Goal: Task Accomplishment & Management: Use online tool/utility

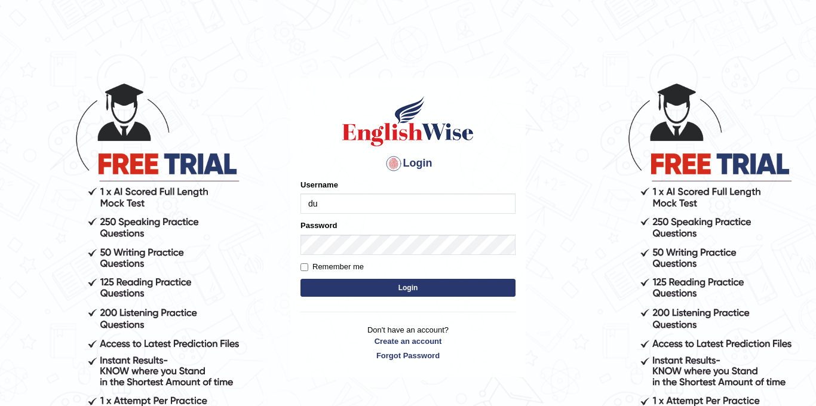
type input "durga_bk"
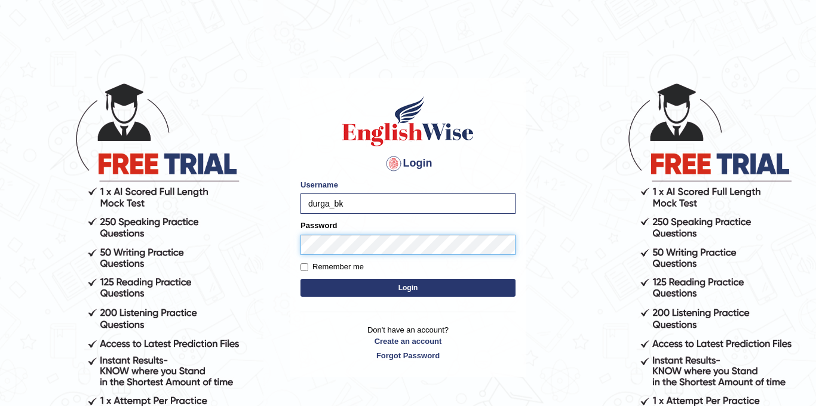
click at [301, 279] on button "Login" at bounding box center [408, 288] width 215 height 18
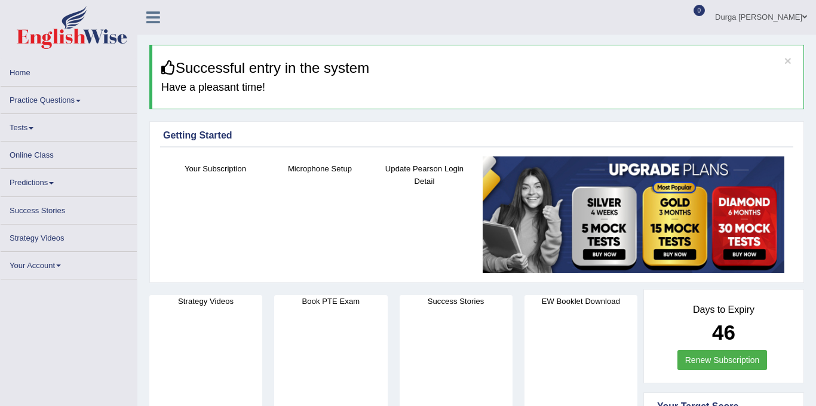
click at [50, 125] on link "Tests" at bounding box center [69, 125] width 136 height 23
click at [40, 127] on link "Tests" at bounding box center [69, 125] width 136 height 23
click at [51, 110] on link "Practice Questions" at bounding box center [69, 98] width 136 height 23
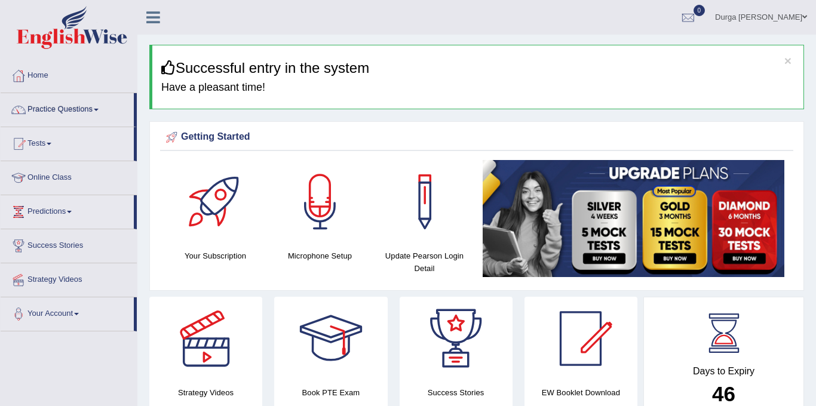
click at [51, 121] on link "Practice Questions" at bounding box center [67, 108] width 133 height 30
click at [39, 153] on link "Tests" at bounding box center [67, 142] width 133 height 30
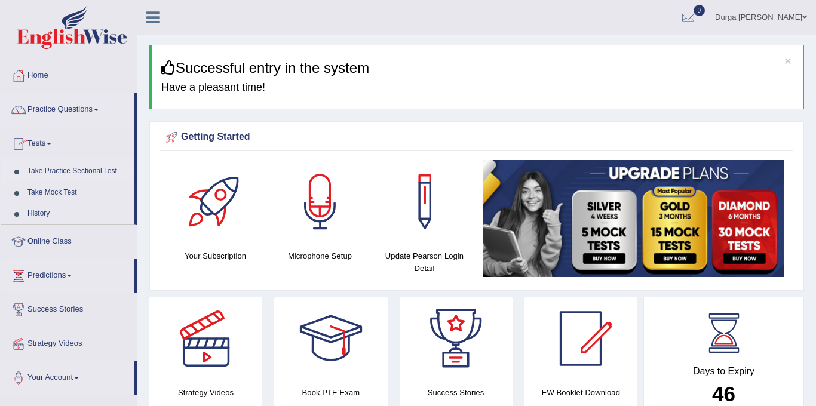
click at [73, 172] on link "Take Practice Sectional Test" at bounding box center [78, 172] width 112 height 22
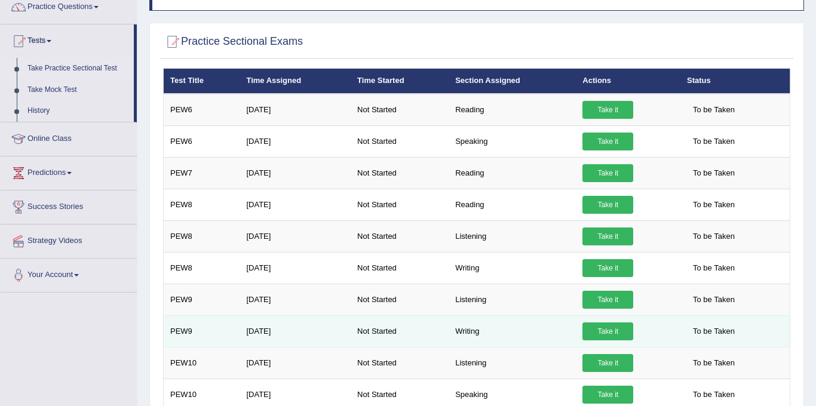
scroll to position [102, 0]
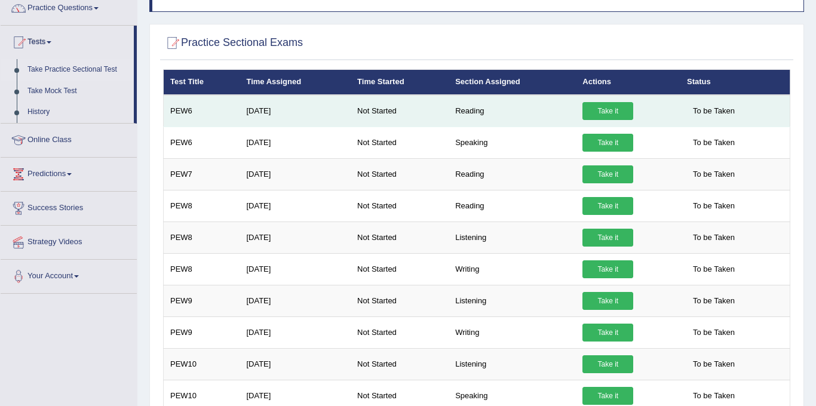
click at [605, 103] on link "Take it" at bounding box center [608, 111] width 51 height 18
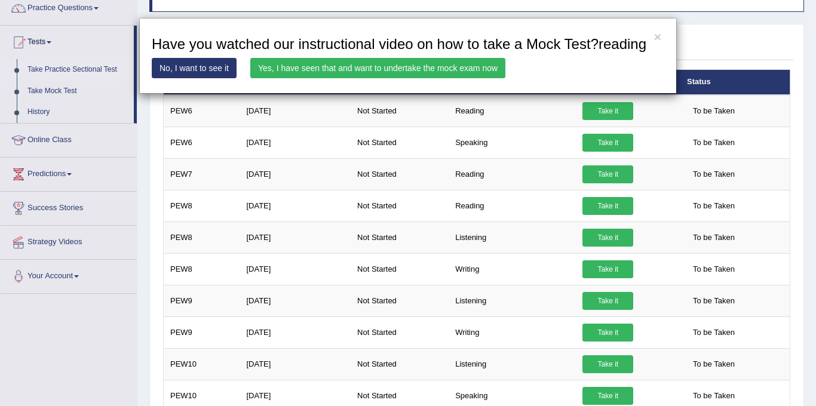
click at [484, 78] on link "Yes, I have seen that and want to undertake the mock exam now" at bounding box center [377, 68] width 255 height 20
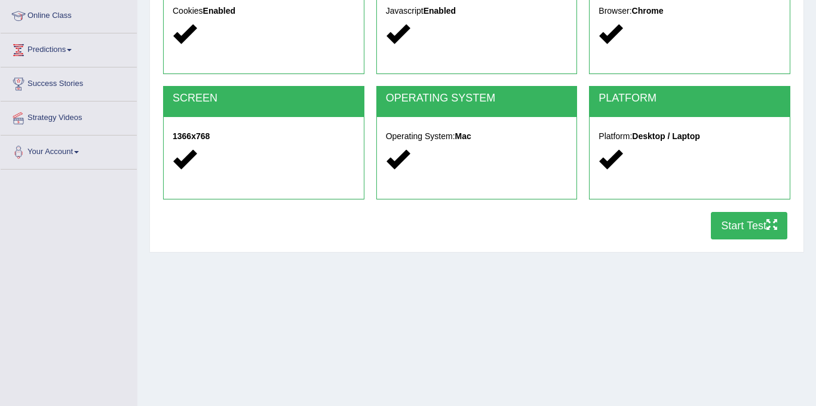
scroll to position [210, 0]
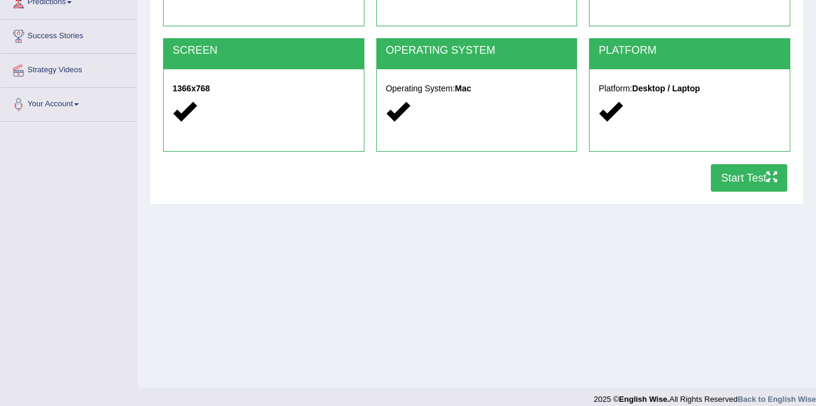
click at [757, 185] on button "Start Test" at bounding box center [749, 177] width 76 height 27
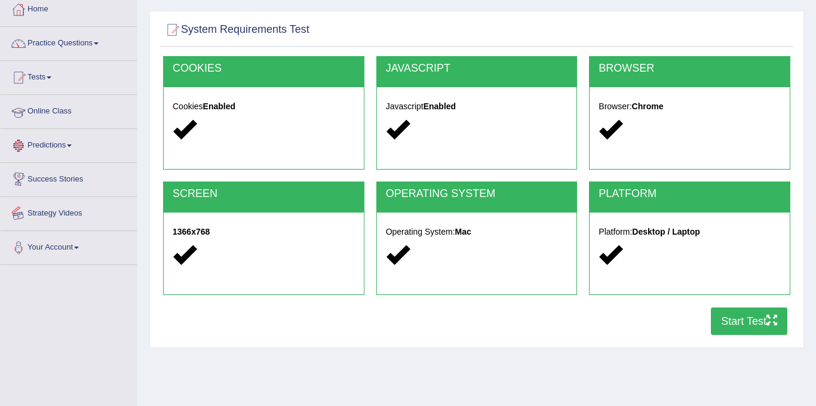
scroll to position [0, 0]
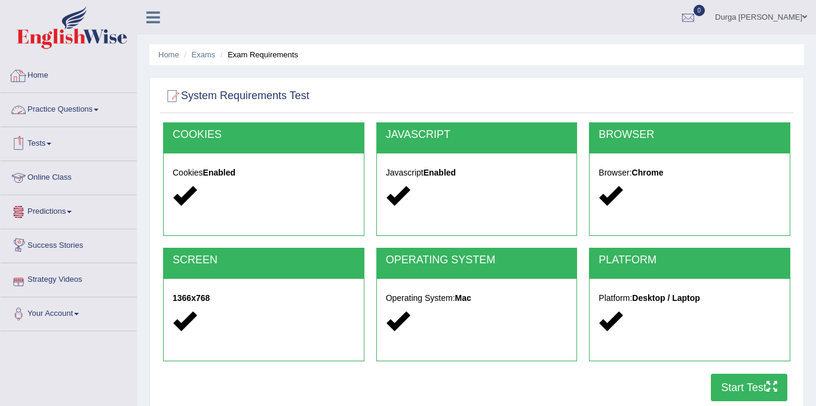
click at [84, 108] on link "Practice Questions" at bounding box center [69, 108] width 136 height 30
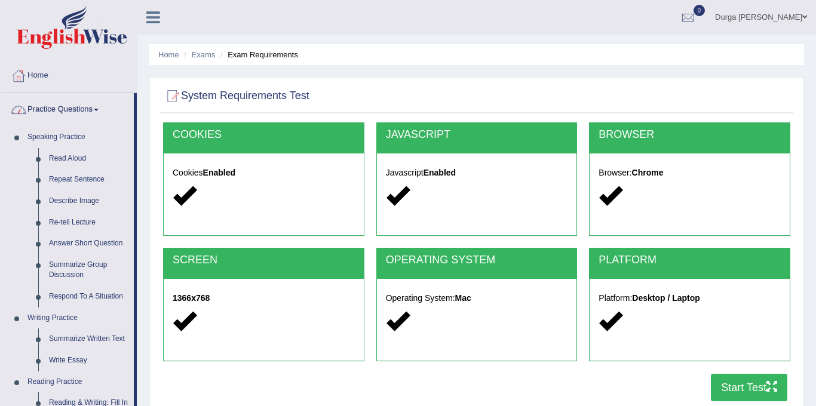
click at [84, 108] on link "Practice Questions" at bounding box center [67, 108] width 133 height 30
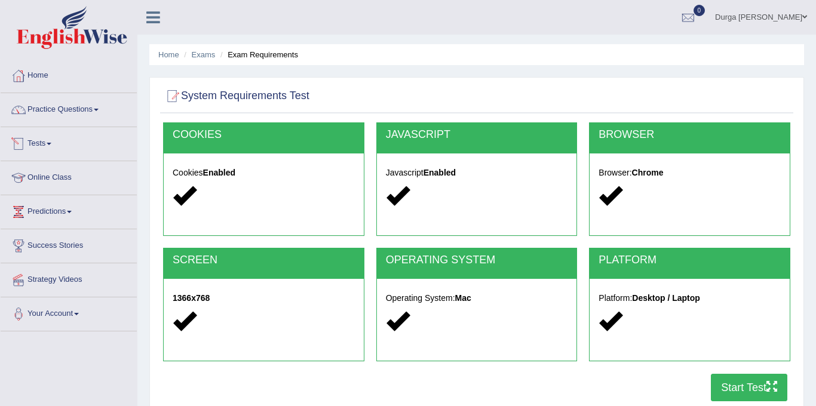
click at [55, 147] on link "Tests" at bounding box center [69, 142] width 136 height 30
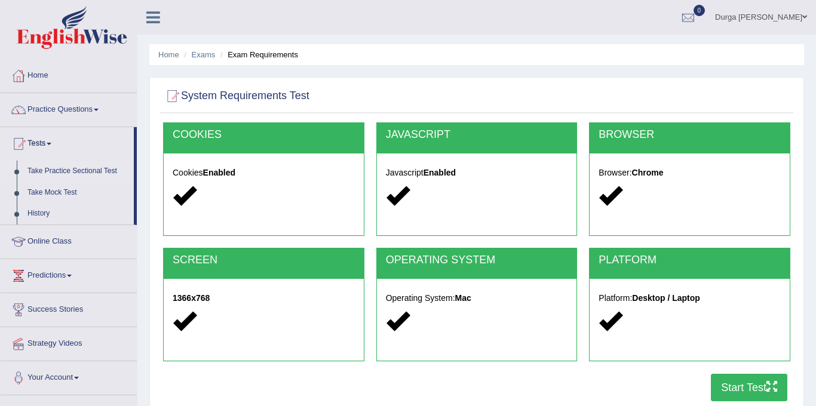
click at [77, 173] on link "Take Practice Sectional Test" at bounding box center [78, 172] width 112 height 22
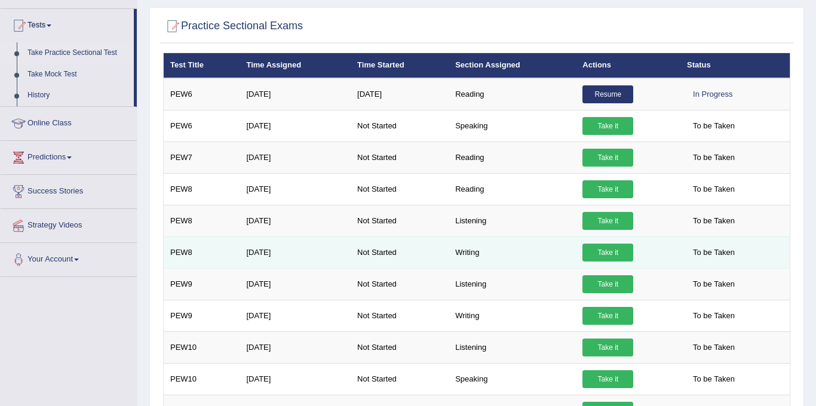
scroll to position [142, 0]
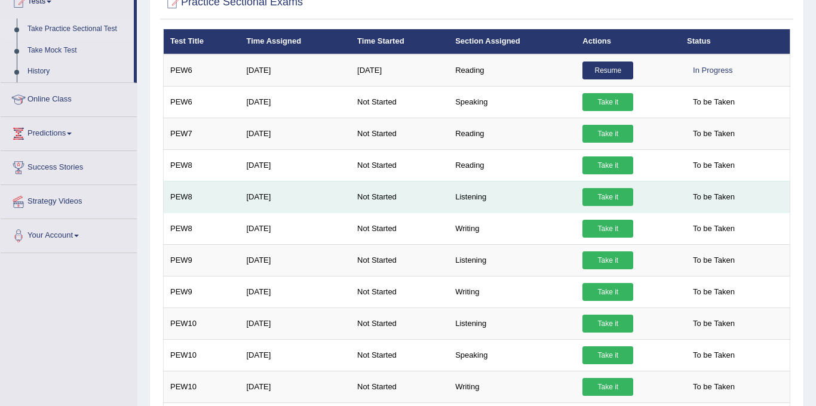
click at [600, 191] on link "Take it" at bounding box center [608, 197] width 51 height 18
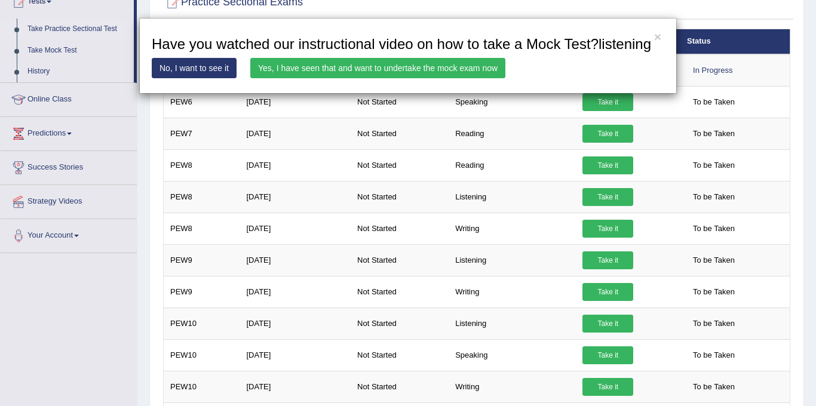
click at [465, 78] on link "Yes, I have seen that and want to undertake the mock exam now" at bounding box center [377, 68] width 255 height 20
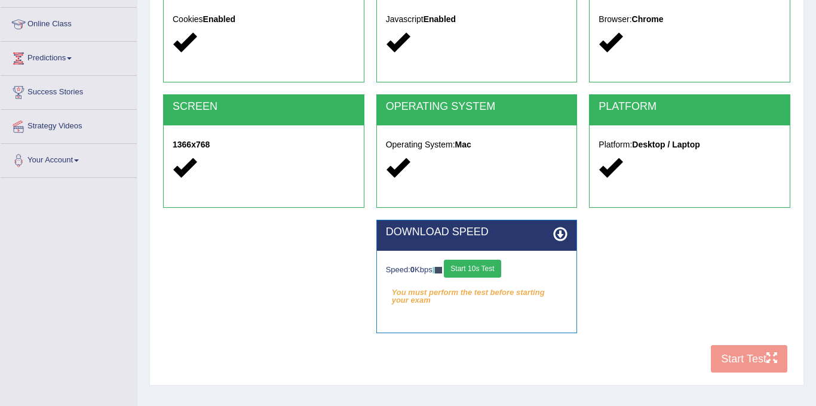
scroll to position [179, 0]
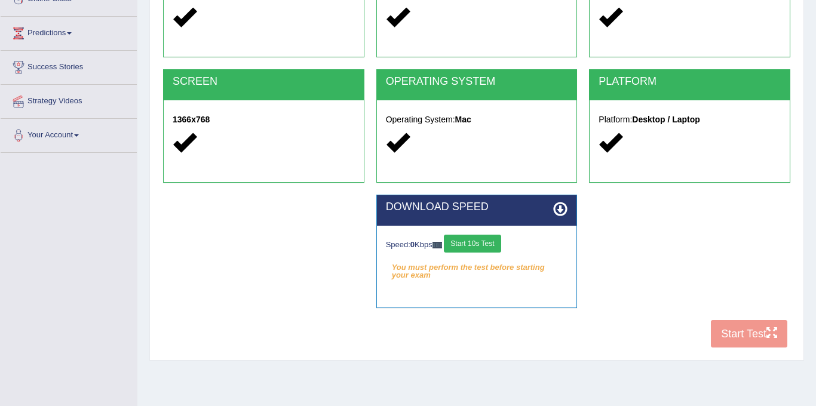
click at [476, 244] on button "Start 10s Test" at bounding box center [472, 244] width 57 height 18
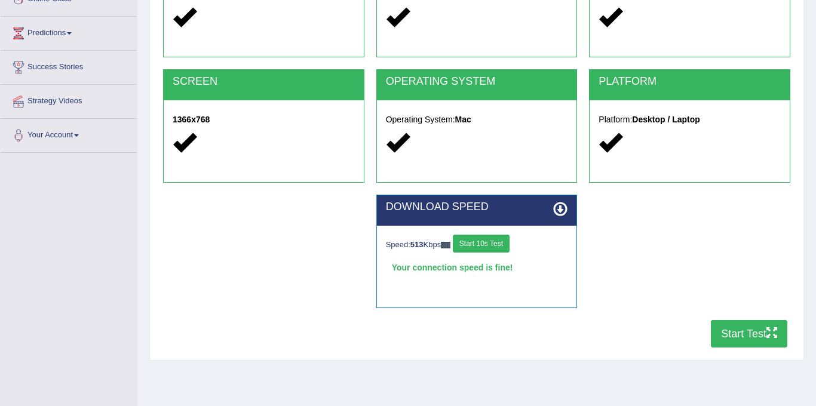
click at [751, 339] on button "Start Test" at bounding box center [749, 333] width 76 height 27
